Goal: Information Seeking & Learning: Check status

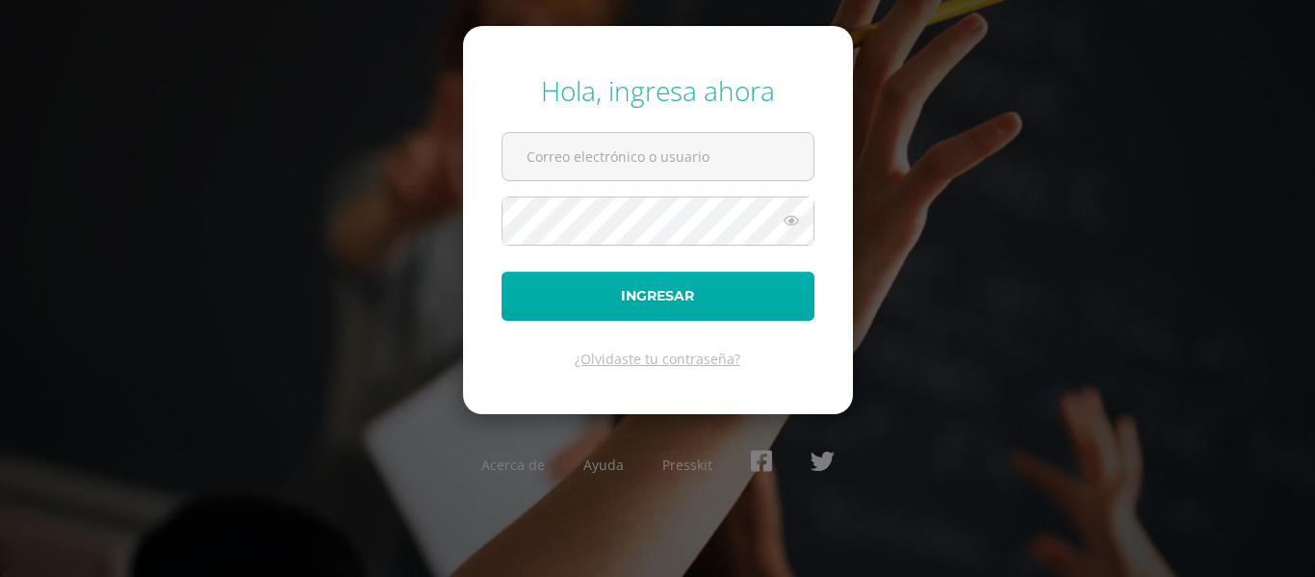
type input "a.monzon.1ddb@gmail.com"
click at [640, 291] on button "Ingresar" at bounding box center [658, 295] width 313 height 49
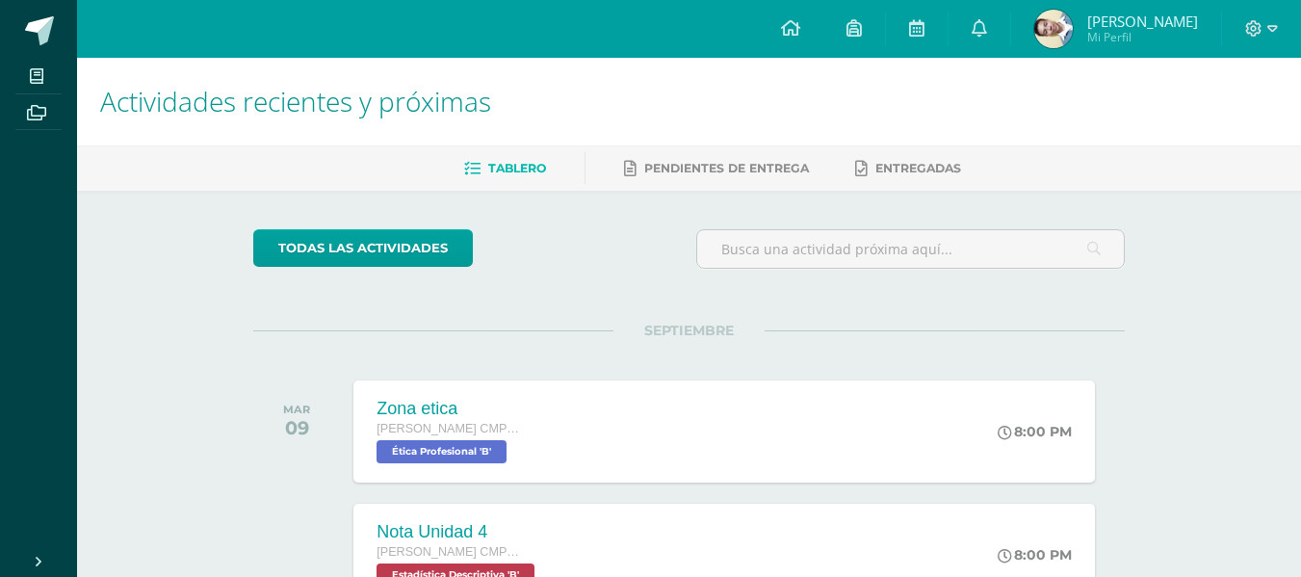
click at [1173, 36] on span "Mi Perfil" at bounding box center [1142, 37] width 111 height 16
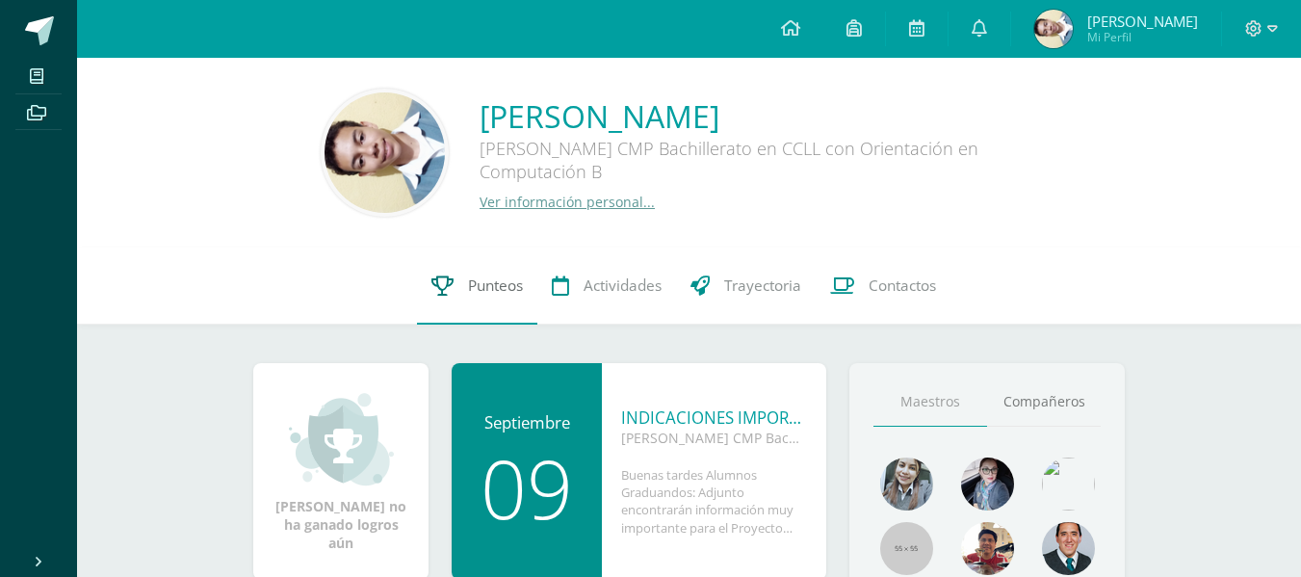
click at [475, 296] on span "Punteos" at bounding box center [495, 285] width 55 height 20
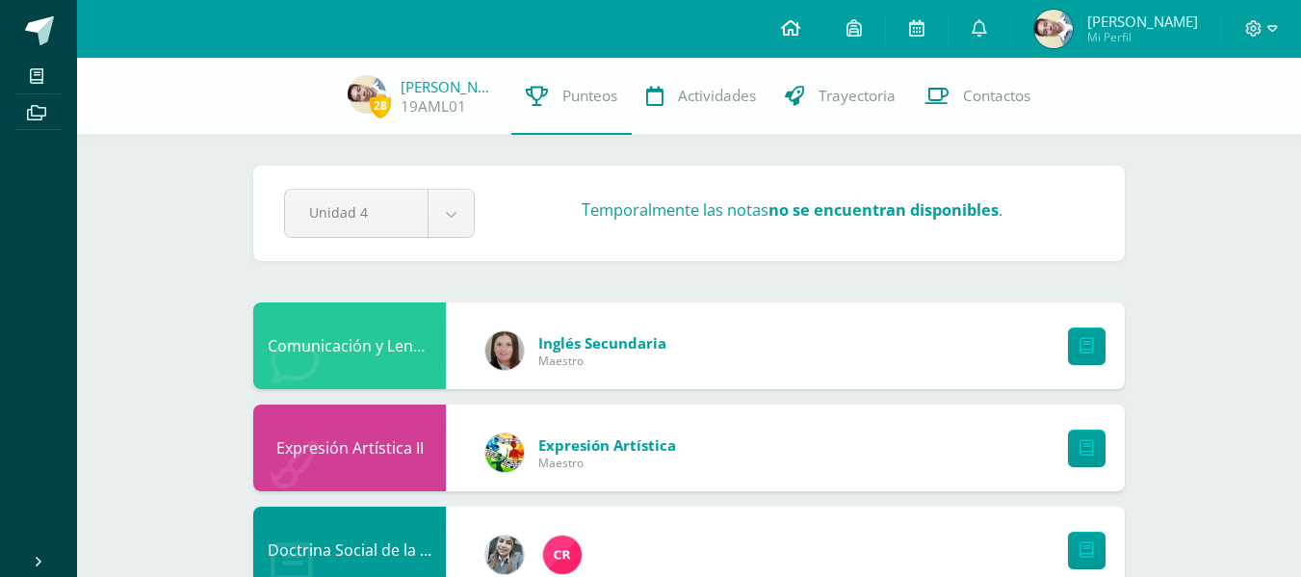
click at [800, 34] on icon at bounding box center [790, 27] width 19 height 17
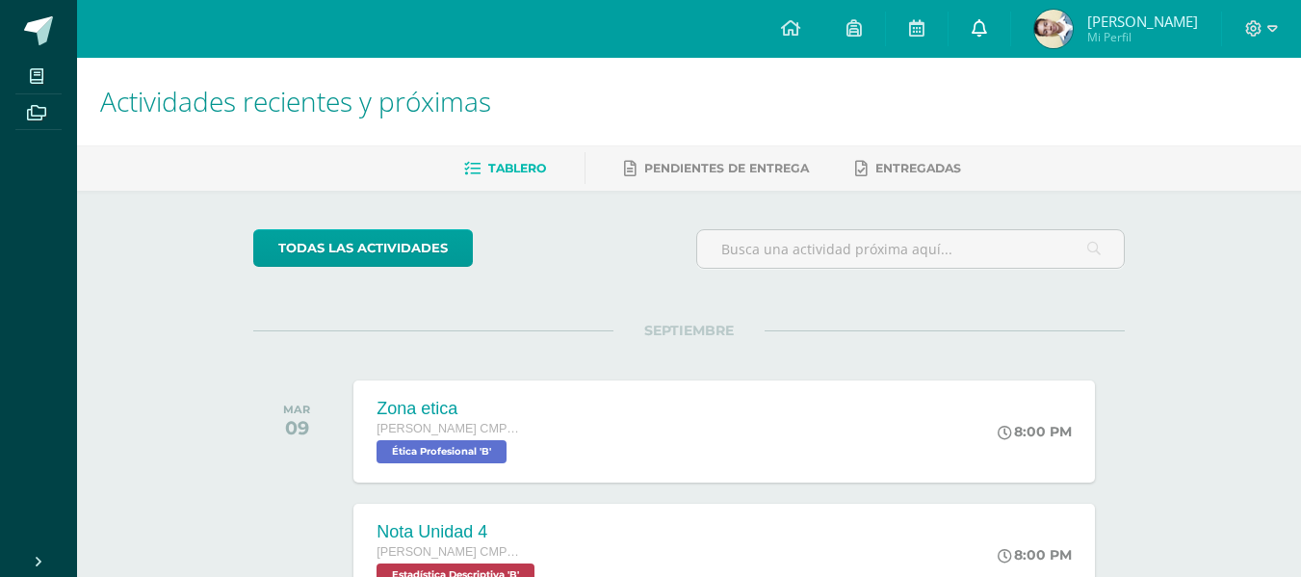
click at [987, 31] on icon at bounding box center [978, 27] width 15 height 17
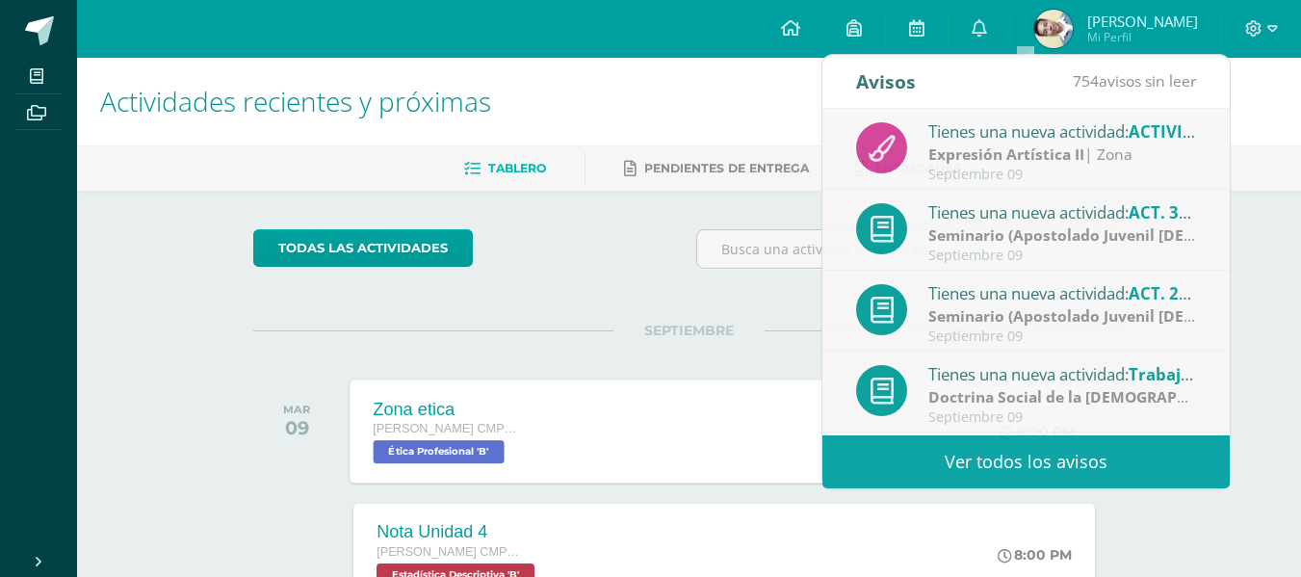
click at [502, 441] on span "Ética Profesional 'B'" at bounding box center [439, 451] width 131 height 23
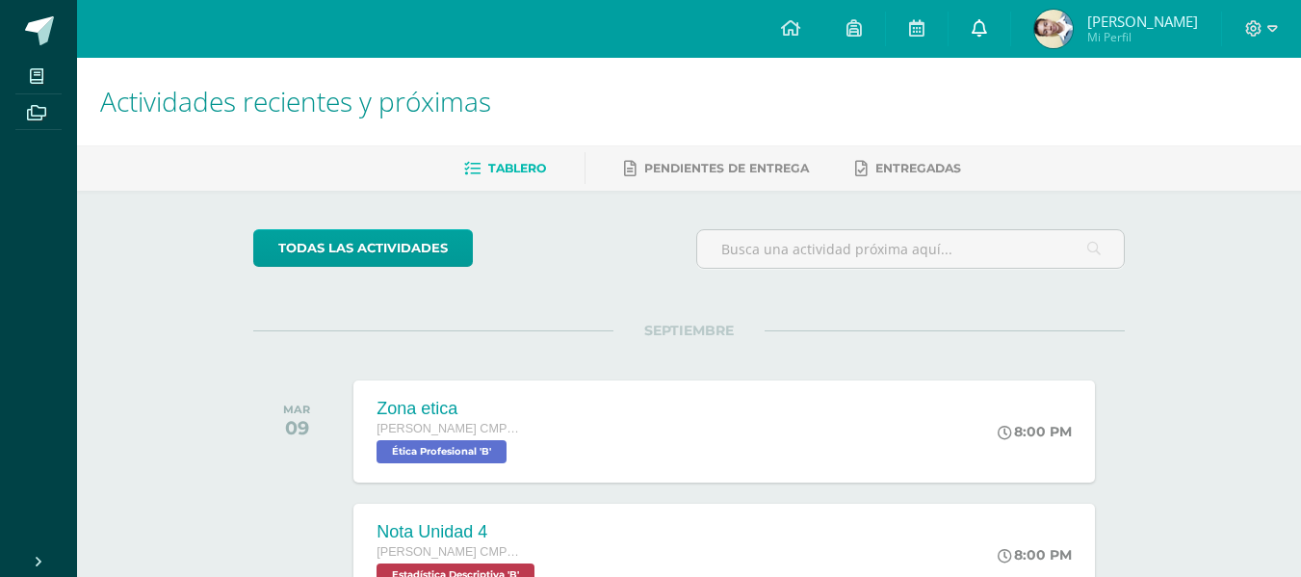
click at [1010, 48] on link at bounding box center [979, 29] width 62 height 58
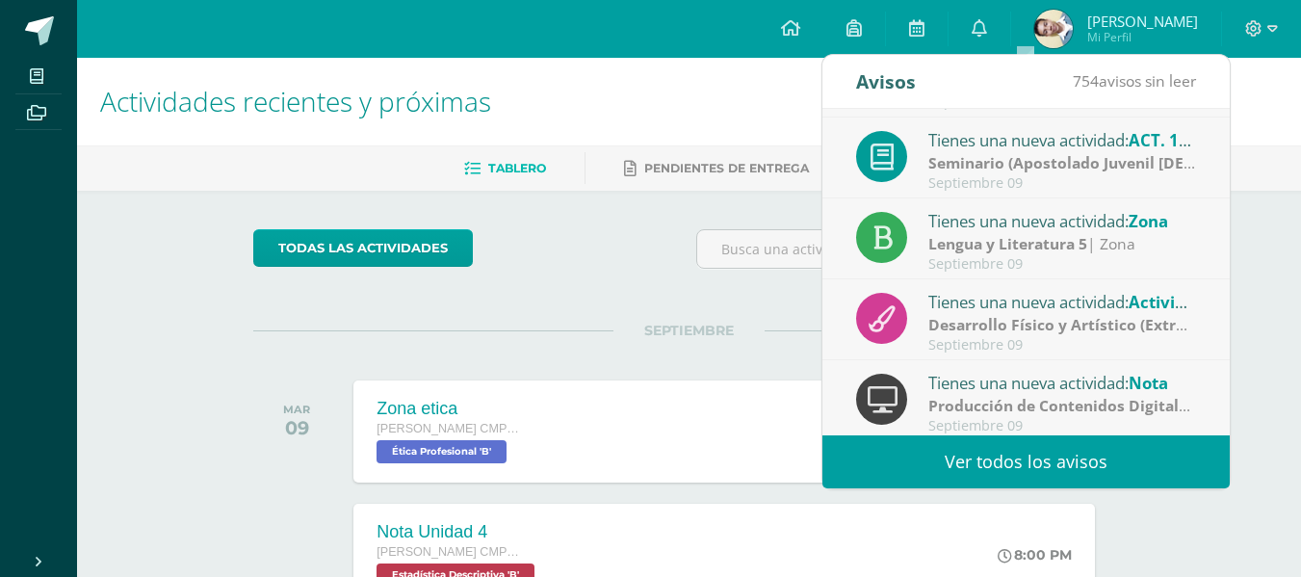
scroll to position [321, 0]
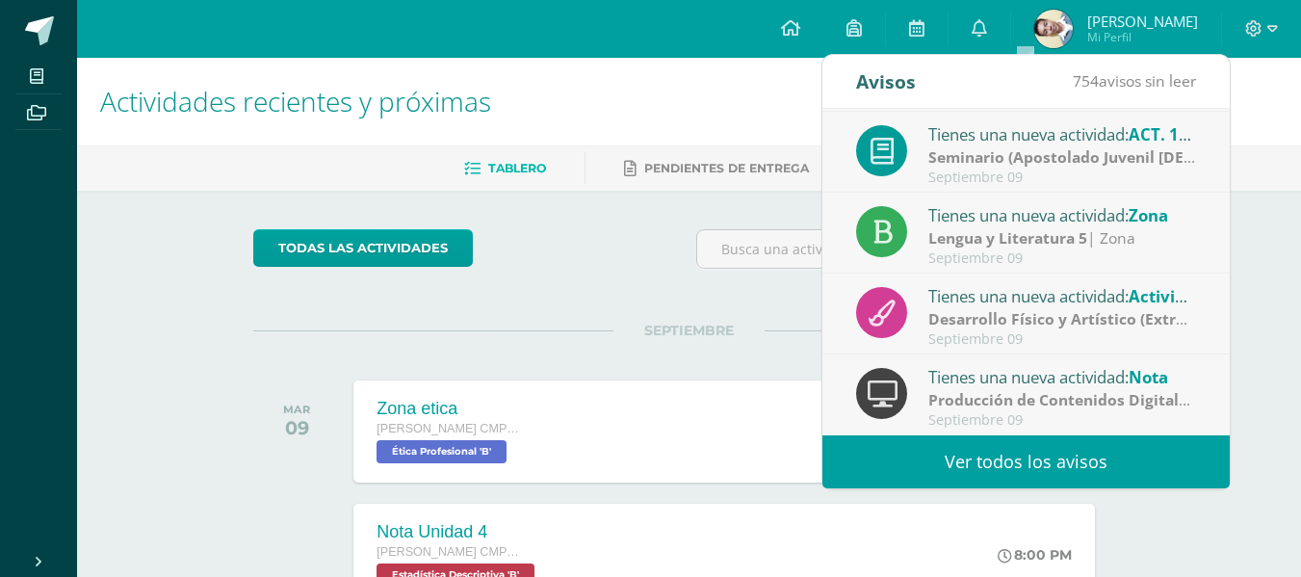
click at [1029, 458] on link "Ver todos los avisos" at bounding box center [1025, 461] width 407 height 53
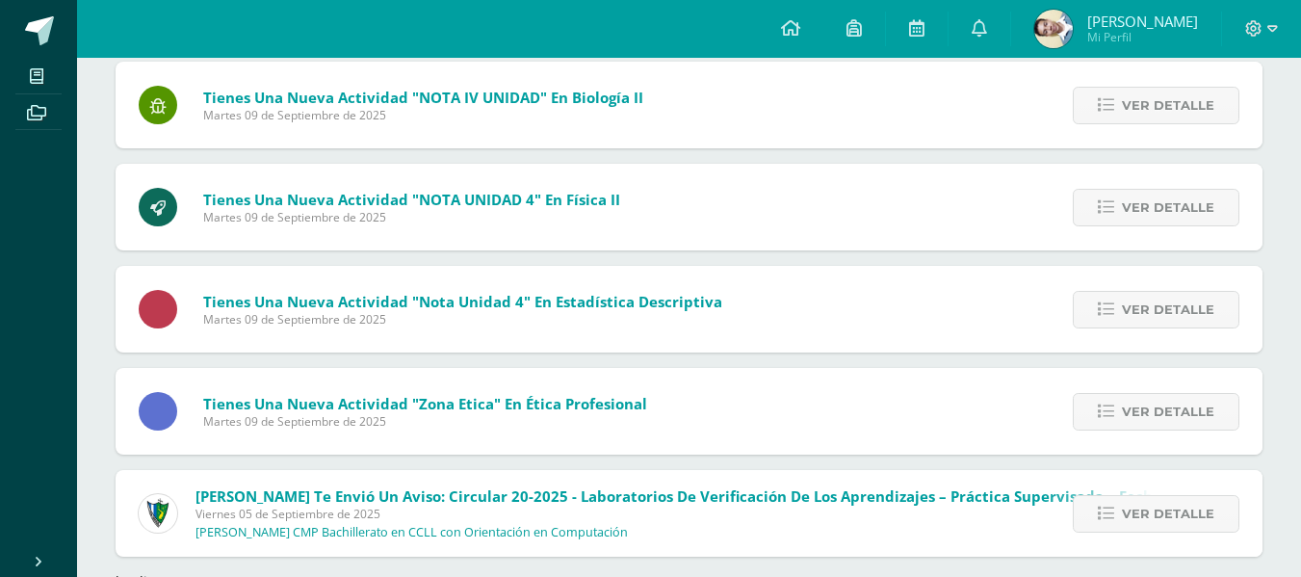
scroll to position [1817, 0]
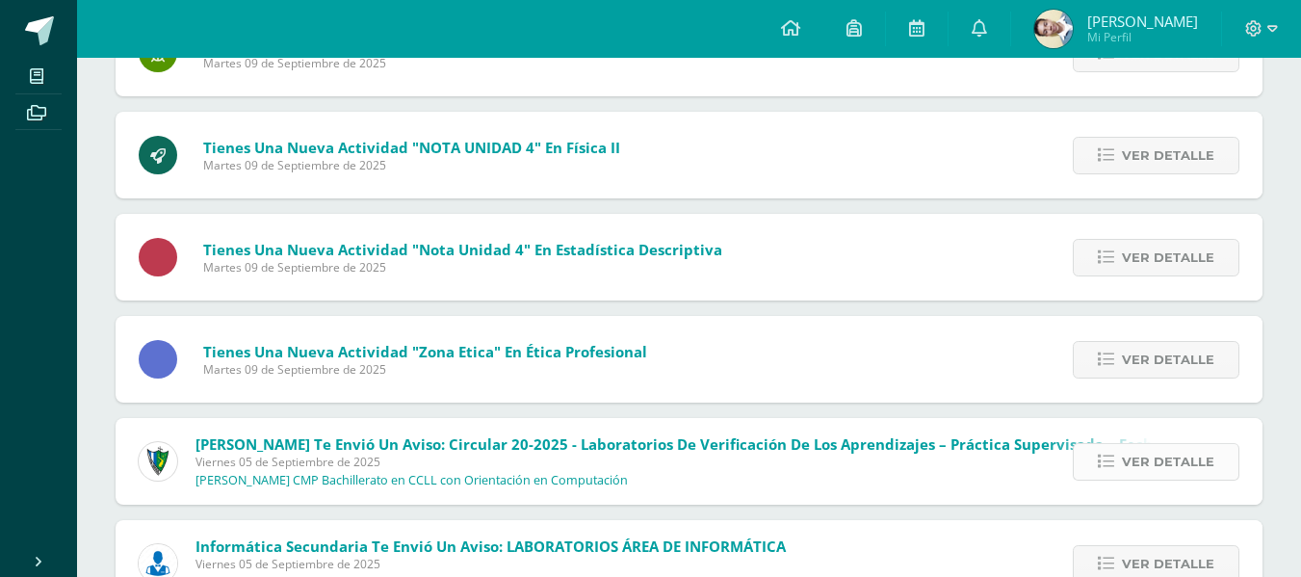
click at [1137, 469] on span "Ver detalle" at bounding box center [1167, 462] width 92 height 36
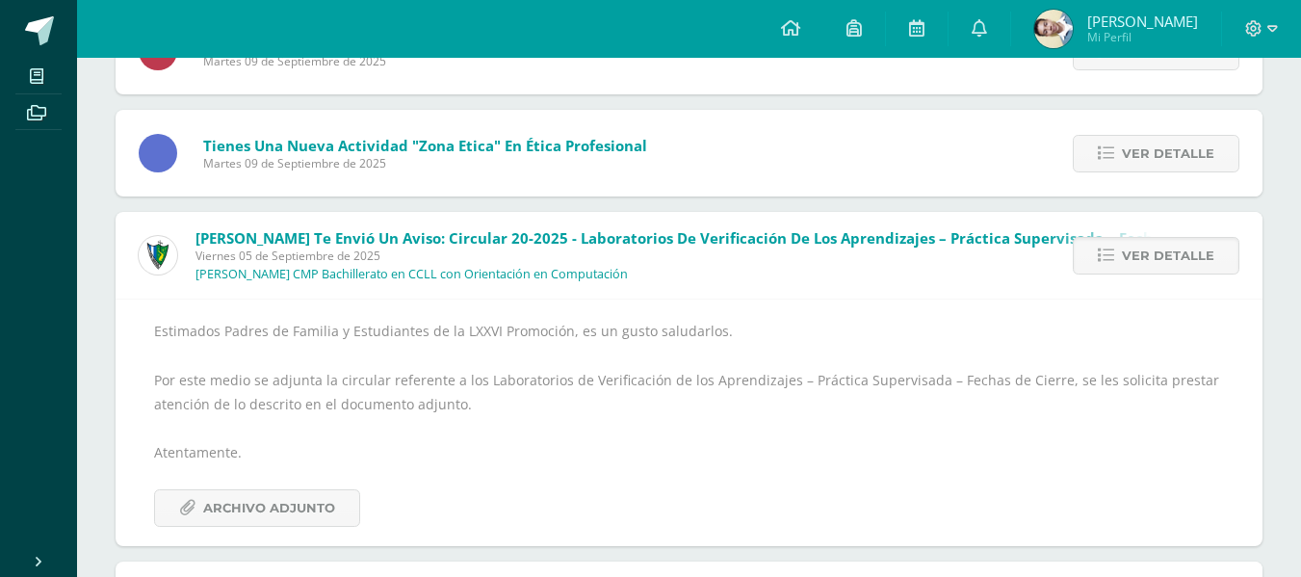
scroll to position [2026, 0]
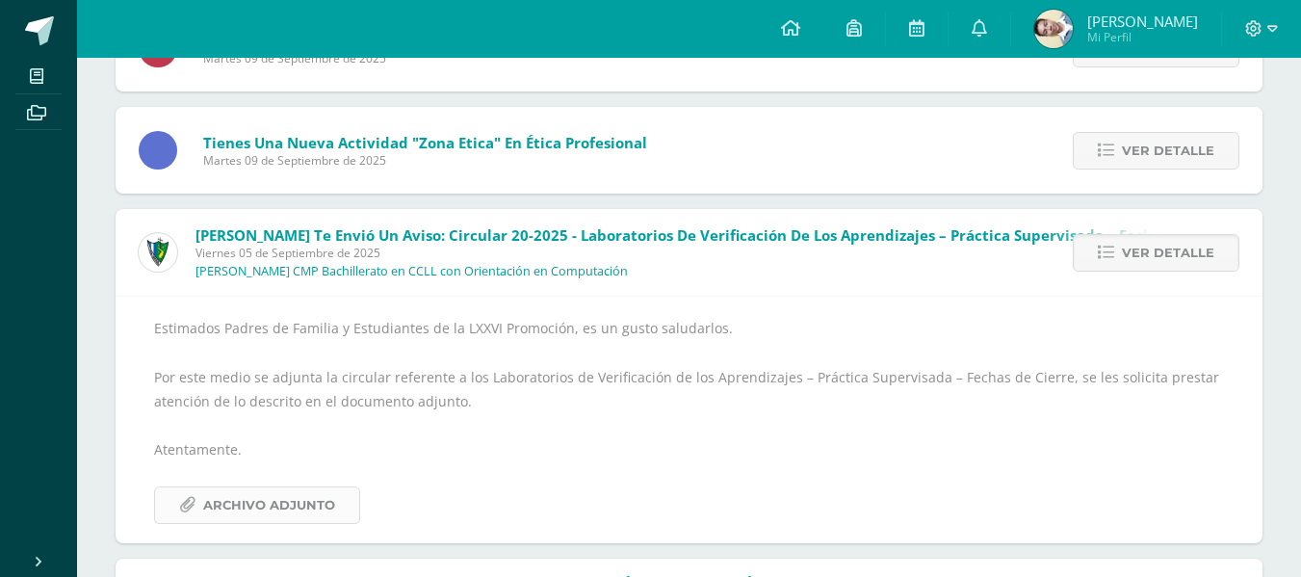
click at [290, 490] on span "Archivo Adjunto" at bounding box center [269, 505] width 132 height 36
